Goal: Task Accomplishment & Management: Use online tool/utility

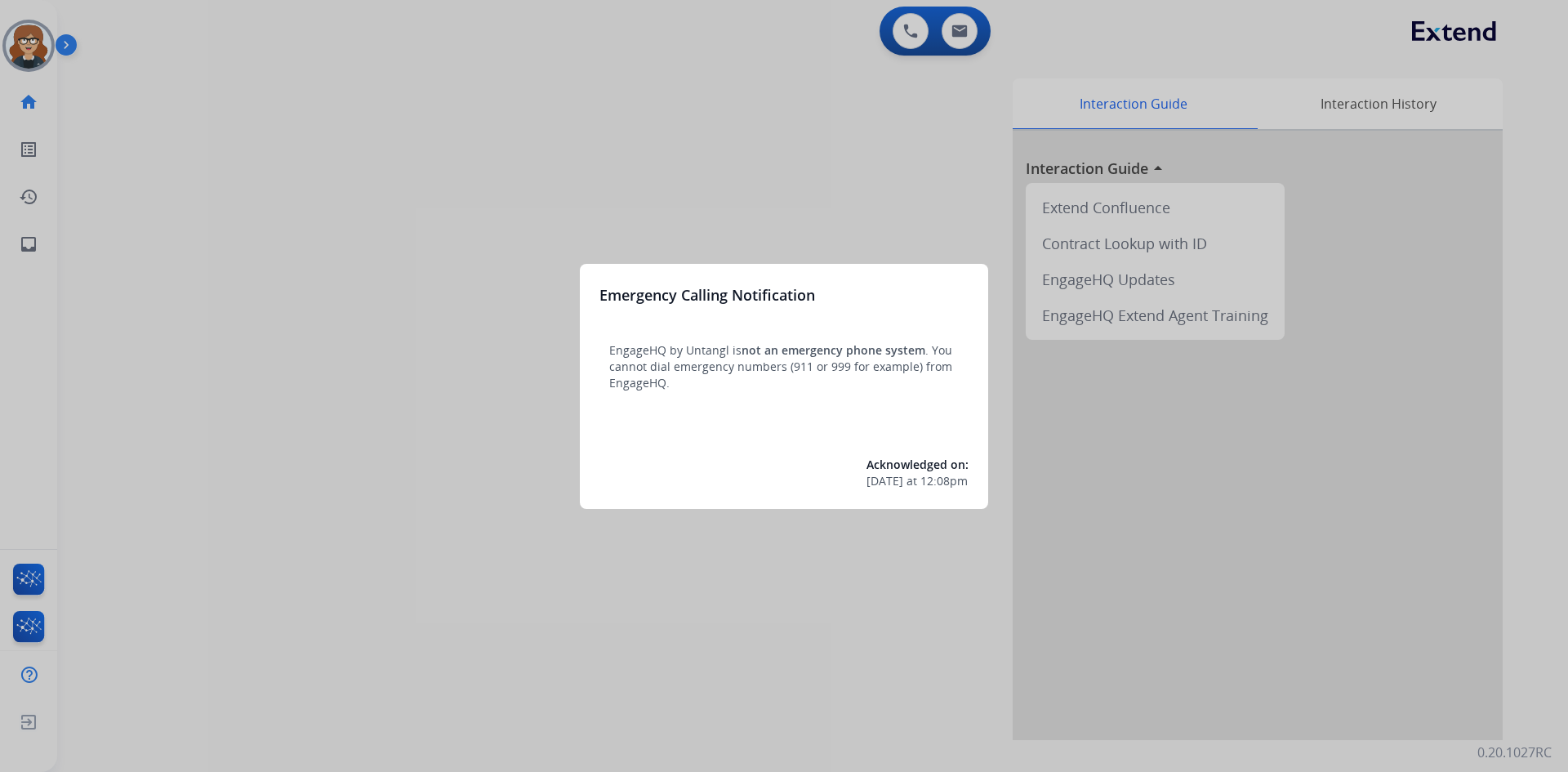
click at [10, 47] on div at bounding box center [784, 386] width 1568 height 772
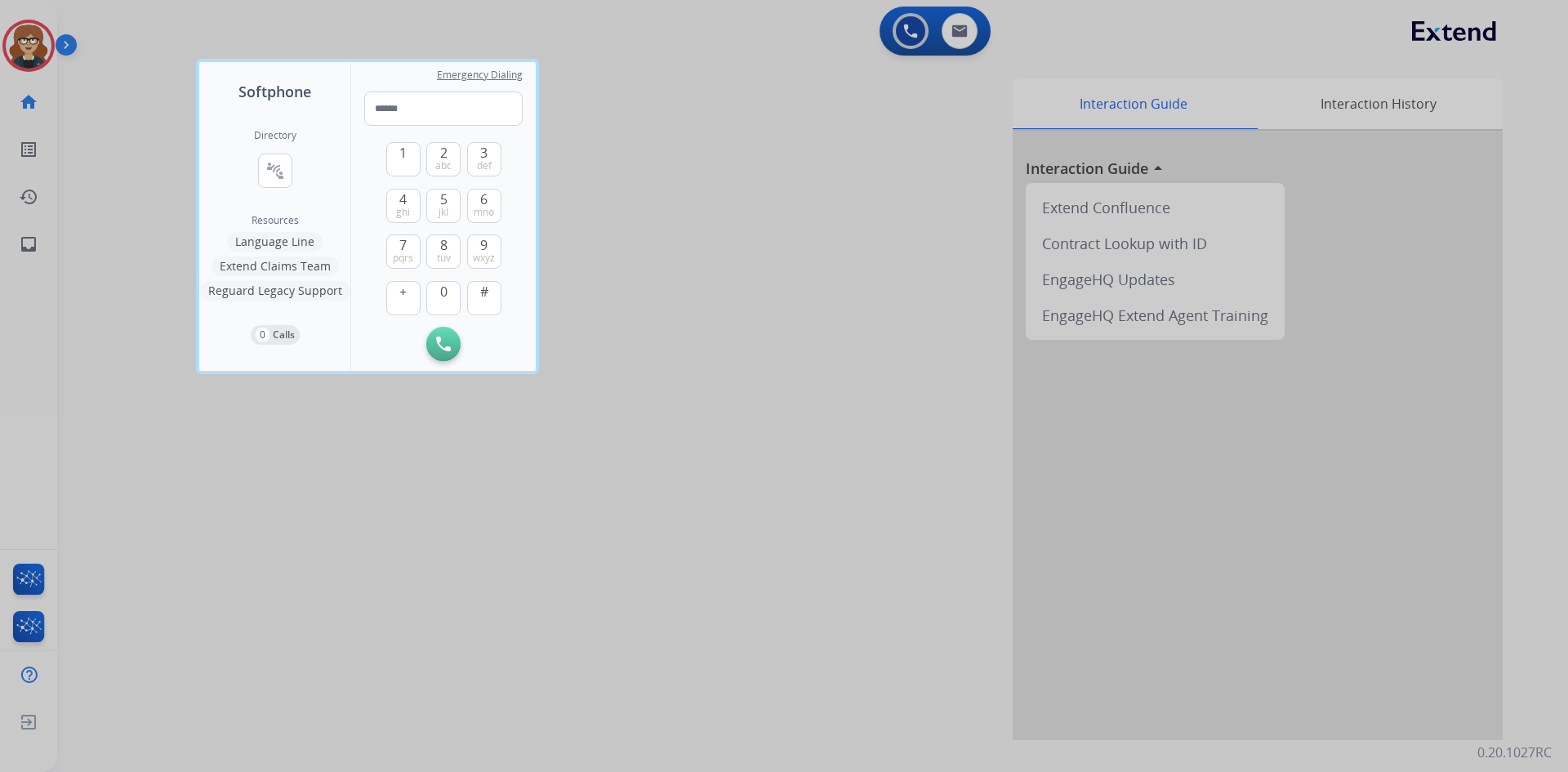
click at [686, 183] on div at bounding box center [784, 386] width 1568 height 772
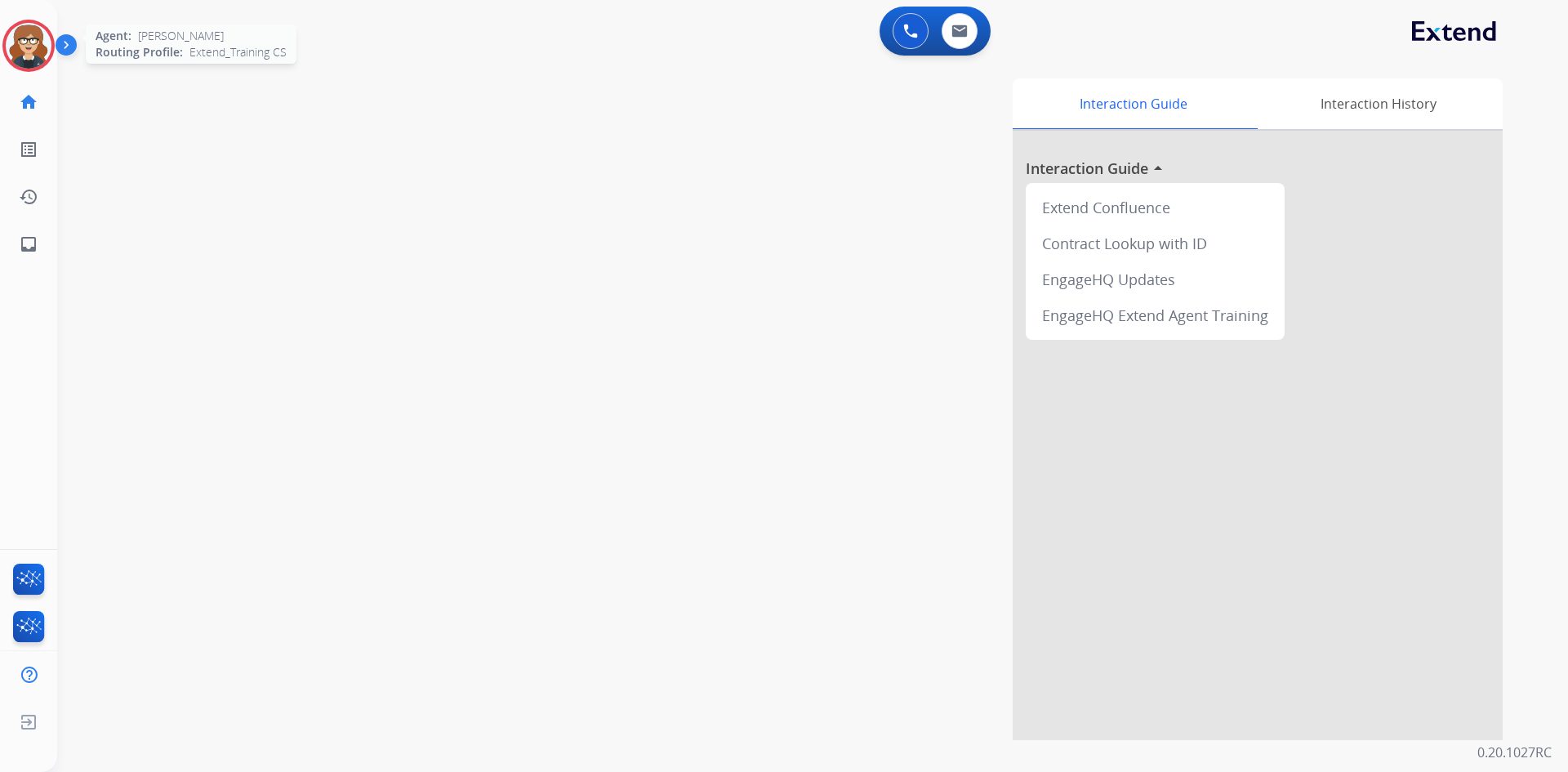
click at [36, 31] on img at bounding box center [29, 46] width 46 height 46
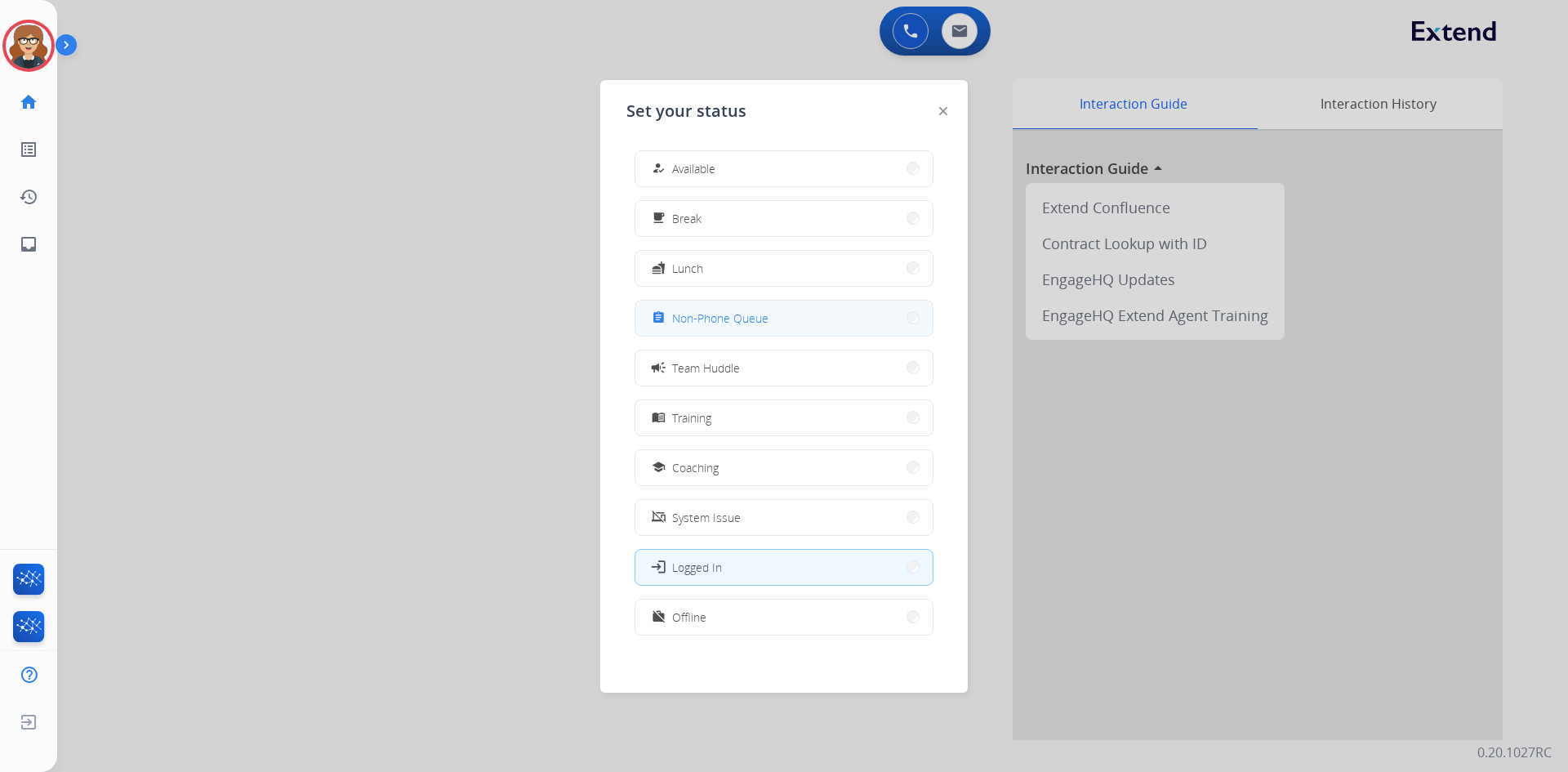
click at [728, 316] on span "Non-Phone Queue" at bounding box center [720, 318] width 96 height 17
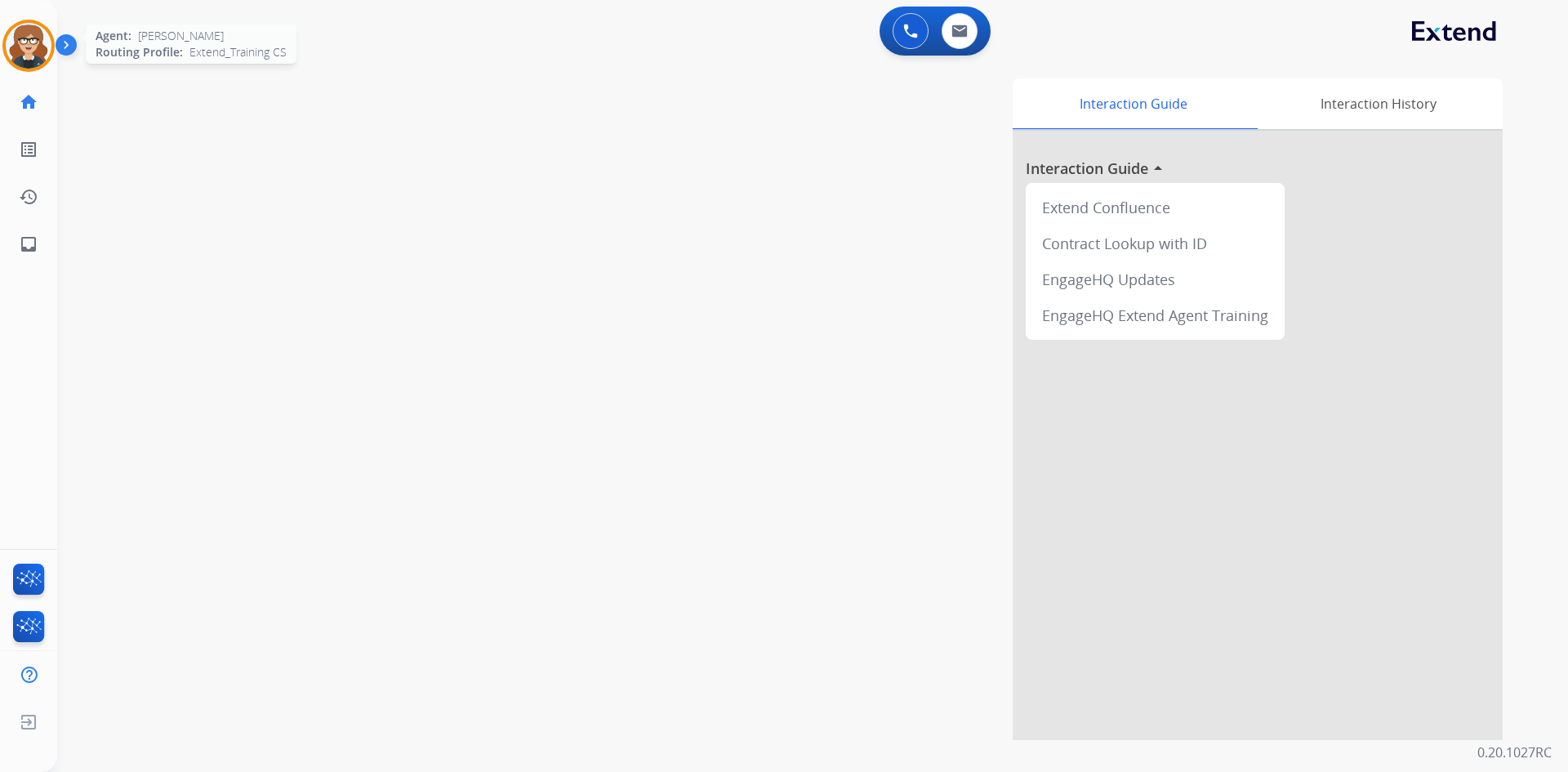
click at [24, 52] on img at bounding box center [29, 46] width 46 height 46
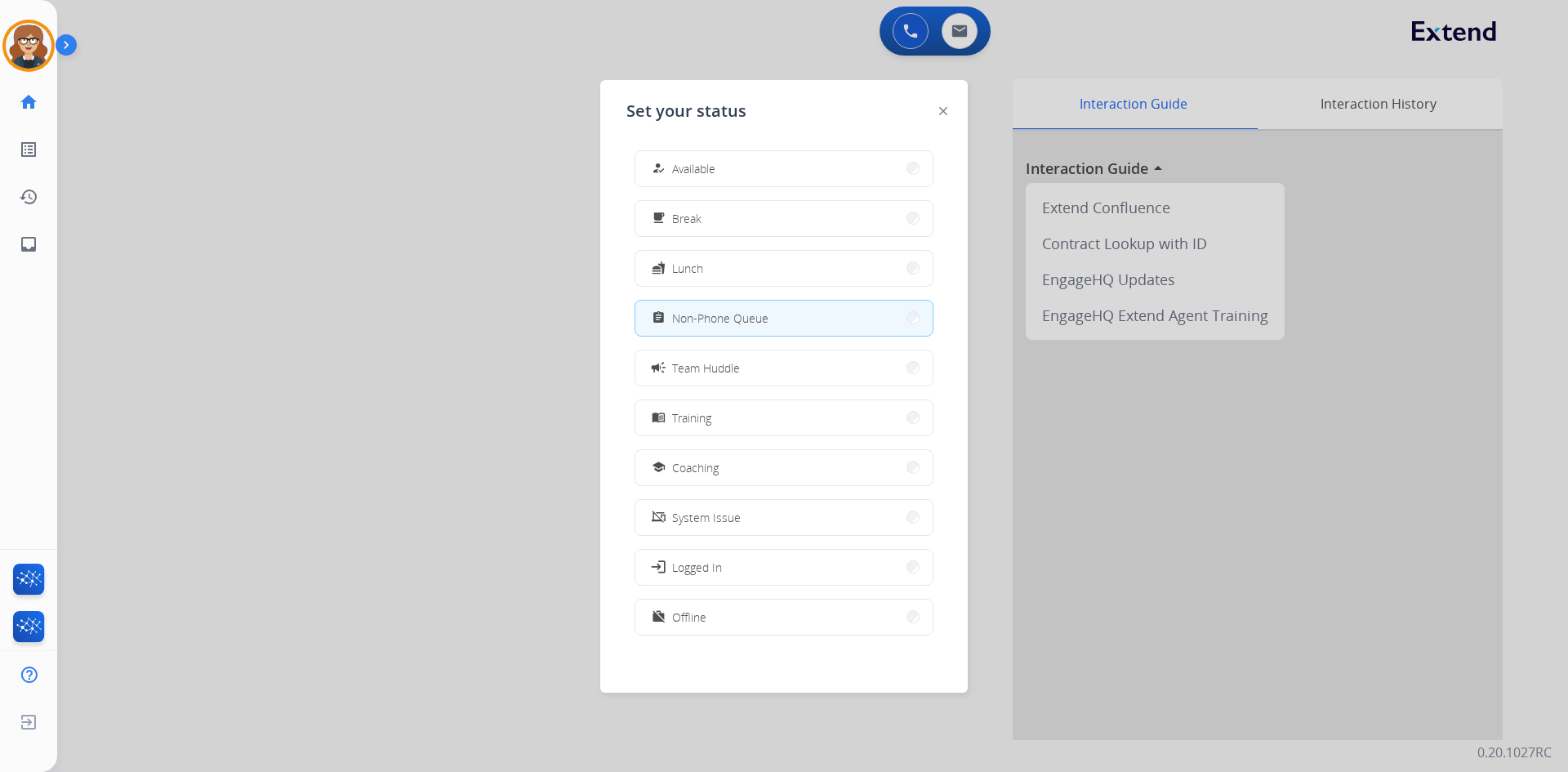
click at [399, 286] on div at bounding box center [784, 386] width 1568 height 772
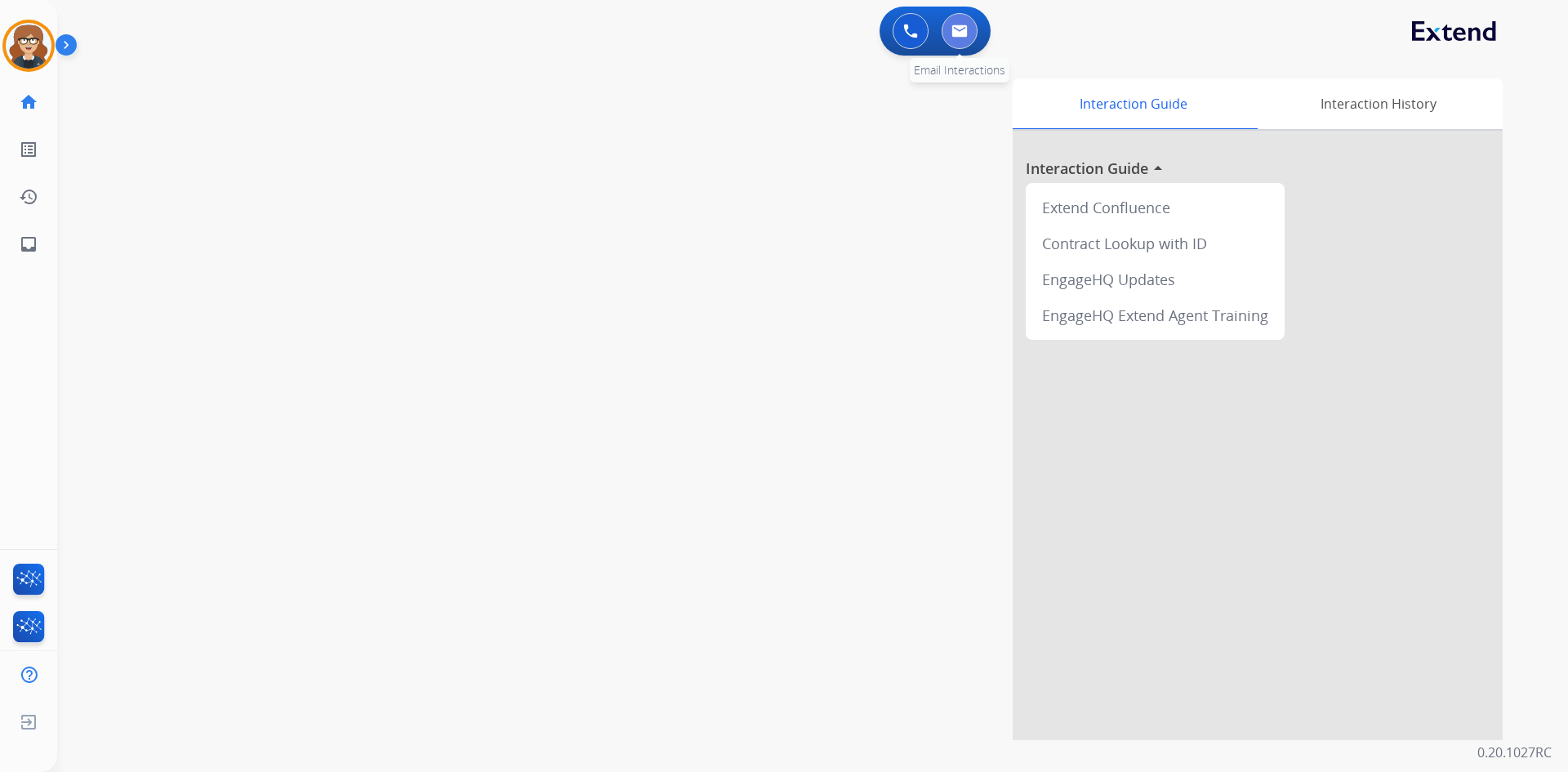
click at [953, 31] on img at bounding box center [959, 31] width 16 height 13
